Goal: Task Accomplishment & Management: Use online tool/utility

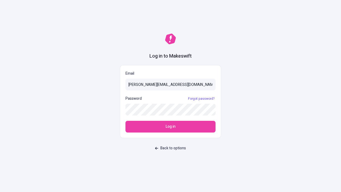
type input "[PERSON_NAME][EMAIL_ADDRESS][DOMAIN_NAME]"
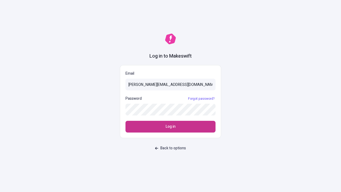
click at [171, 127] on span "Log in" at bounding box center [171, 127] width 10 height 6
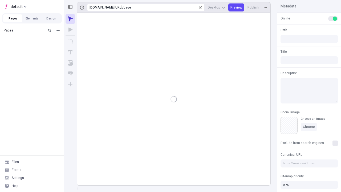
type input "/page"
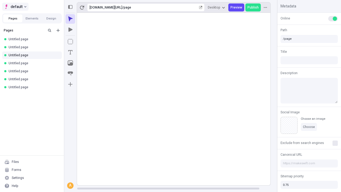
click at [15, 7] on span "default" at bounding box center [17, 6] width 12 height 6
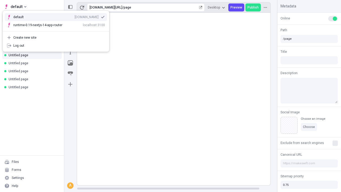
click at [75, 16] on div "[DOMAIN_NAME]" at bounding box center [87, 17] width 24 height 4
click at [58, 30] on icon "Add new" at bounding box center [58, 30] width 3 height 3
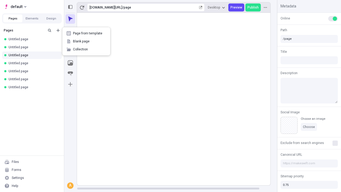
click at [86, 41] on span "Blank page" at bounding box center [89, 41] width 33 height 4
click at [70, 42] on icon "Box" at bounding box center [70, 41] width 5 height 5
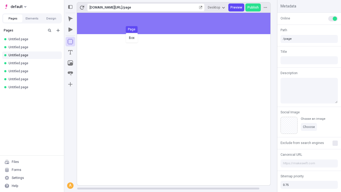
click at [179, 23] on div "default Pages Elements Design Pages Untitled page Untitled page Untitled page U…" at bounding box center [170, 96] width 341 height 192
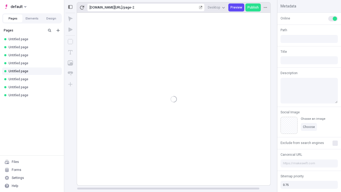
type input "/page-2"
